Goal: Information Seeking & Learning: Understand process/instructions

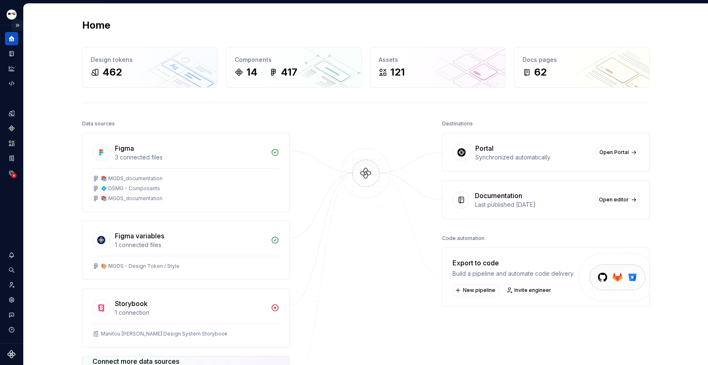
click at [17, 22] on button "Expand sidebar" at bounding box center [18, 25] width 12 height 12
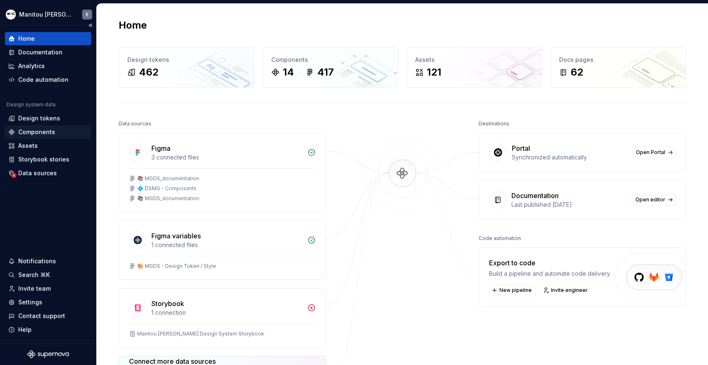
click at [39, 131] on div "Components" at bounding box center [36, 132] width 37 height 8
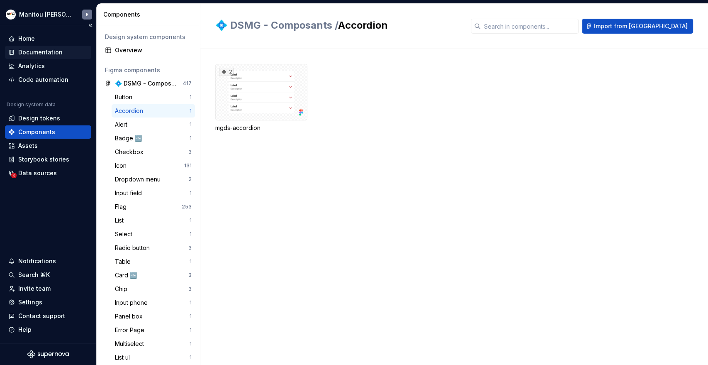
click at [38, 50] on div "Documentation" at bounding box center [40, 52] width 44 height 8
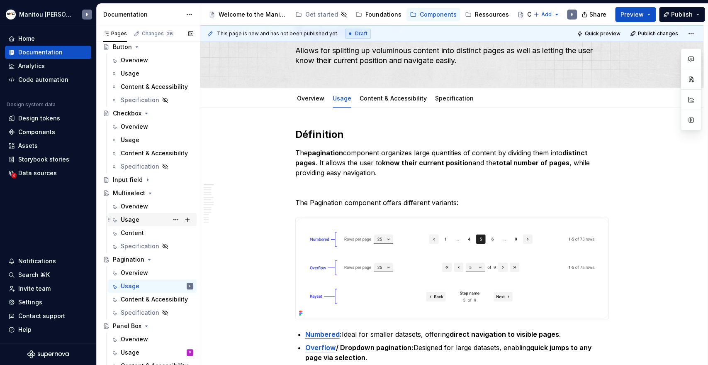
scroll to position [184, 0]
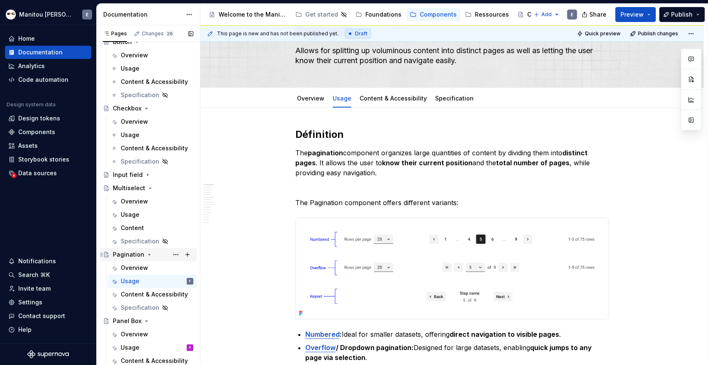
click at [124, 255] on div "Pagination" at bounding box center [129, 254] width 32 height 8
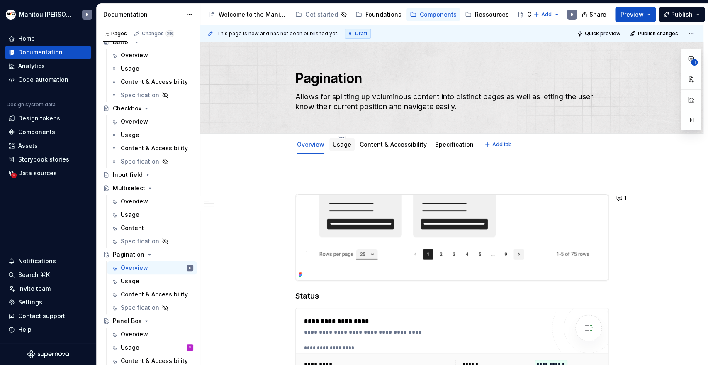
click at [339, 144] on link "Usage" at bounding box center [342, 144] width 19 height 7
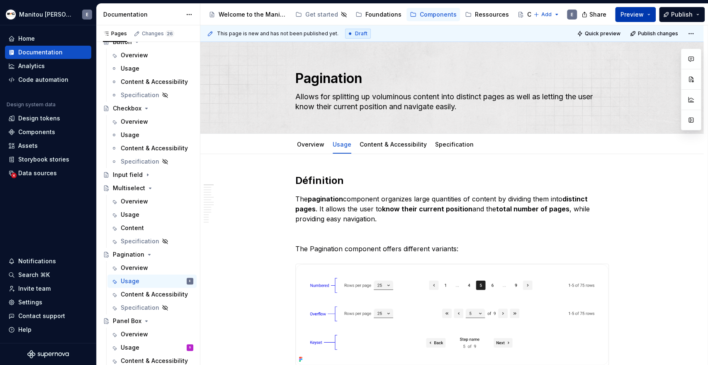
click at [640, 17] on span "Preview" at bounding box center [631, 14] width 23 height 8
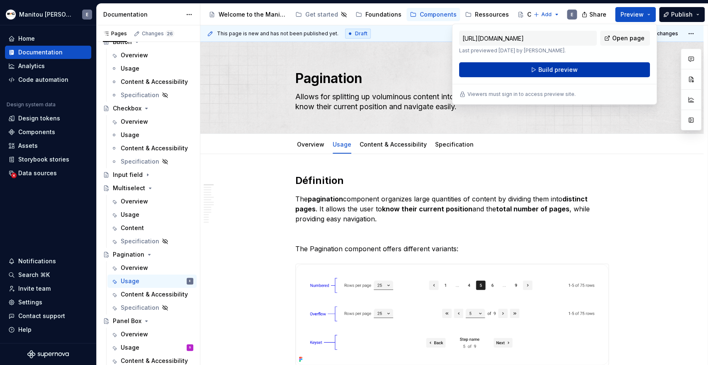
click at [564, 71] on span "Build preview" at bounding box center [557, 70] width 39 height 8
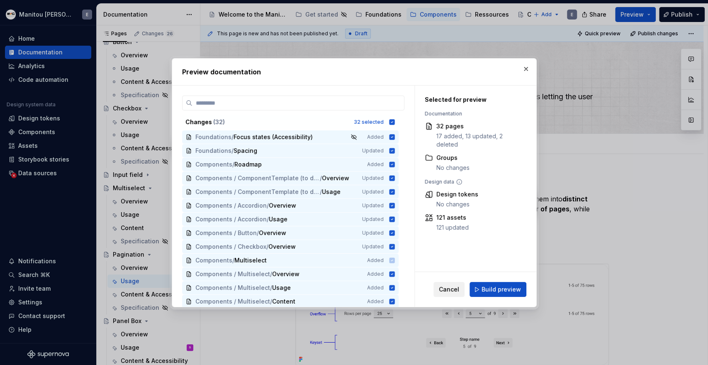
click at [452, 287] on span "Cancel" at bounding box center [449, 289] width 20 height 8
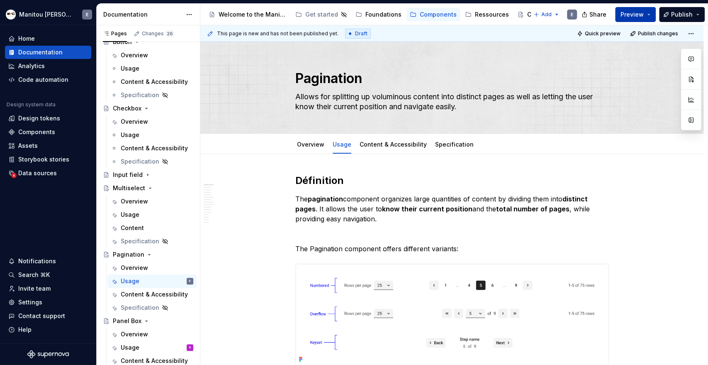
click at [628, 8] on button "Preview" at bounding box center [635, 14] width 41 height 15
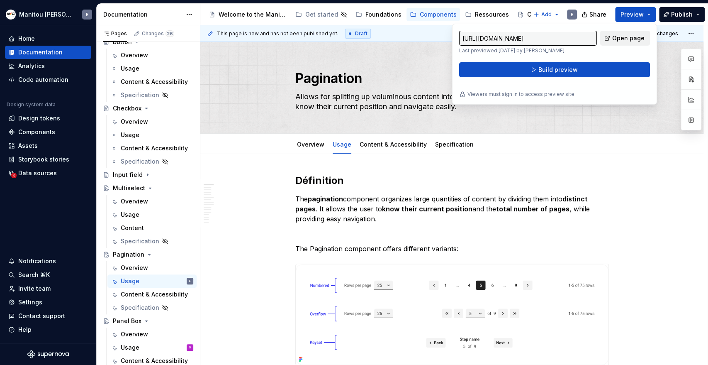
click at [629, 44] on link "Open page" at bounding box center [625, 38] width 50 height 15
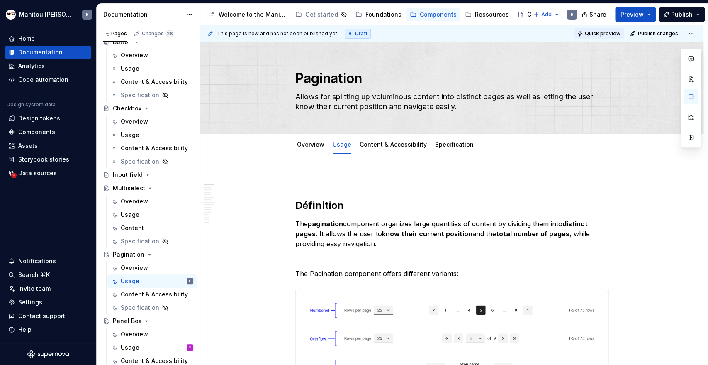
click at [603, 34] on span "Quick preview" at bounding box center [603, 33] width 36 height 7
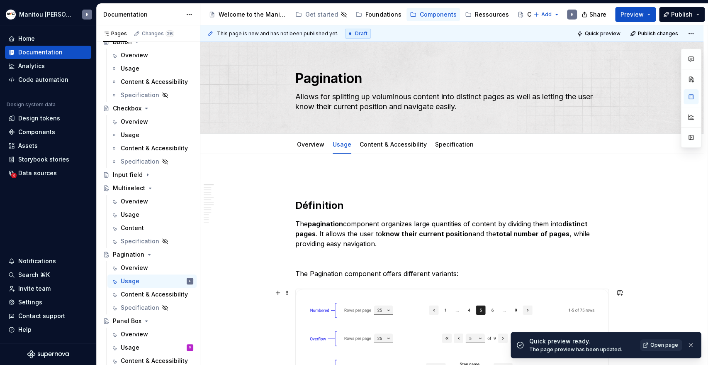
click at [669, 345] on span "Open page" at bounding box center [664, 344] width 28 height 7
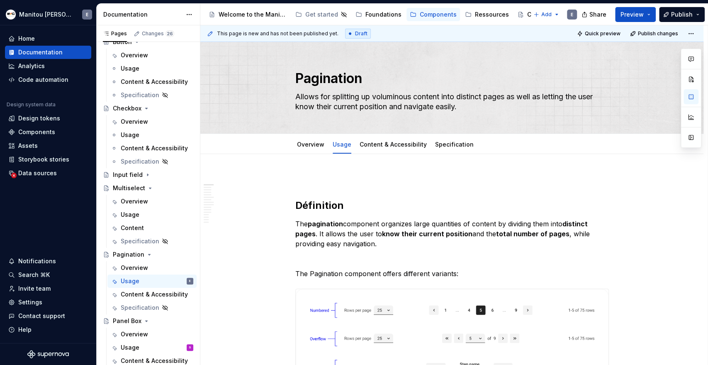
type textarea "*"
